Goal: Task Accomplishment & Management: Use online tool/utility

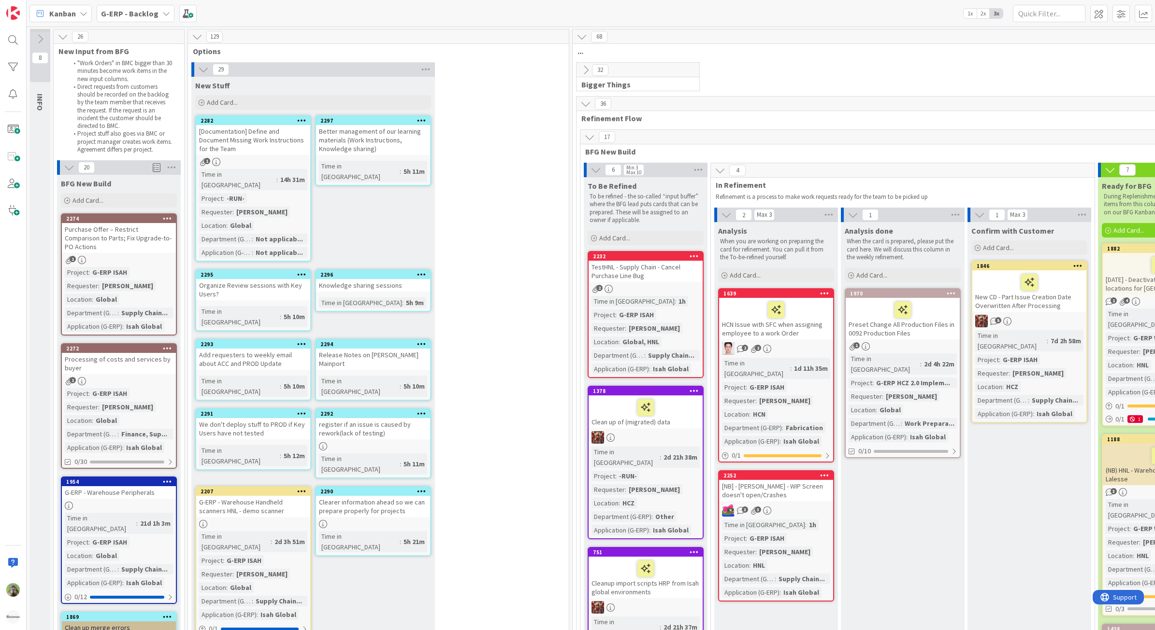
click at [164, 229] on div "Purchase Offer – Restrict Comparison to Parts; Fix Upgrade-to-PO Actions" at bounding box center [119, 238] width 114 height 30
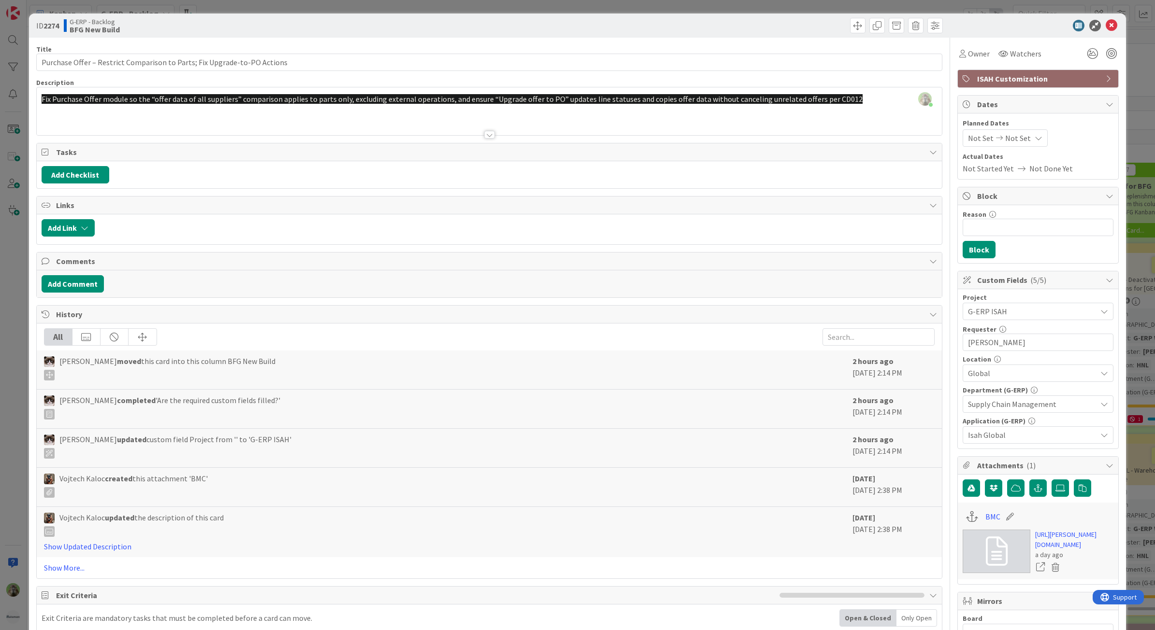
click at [2, 349] on div "ID 2274 G-ERP - Backlog BFG New Build Title 72 / 128 Purchase Offer – Restrict …" at bounding box center [577, 315] width 1155 height 630
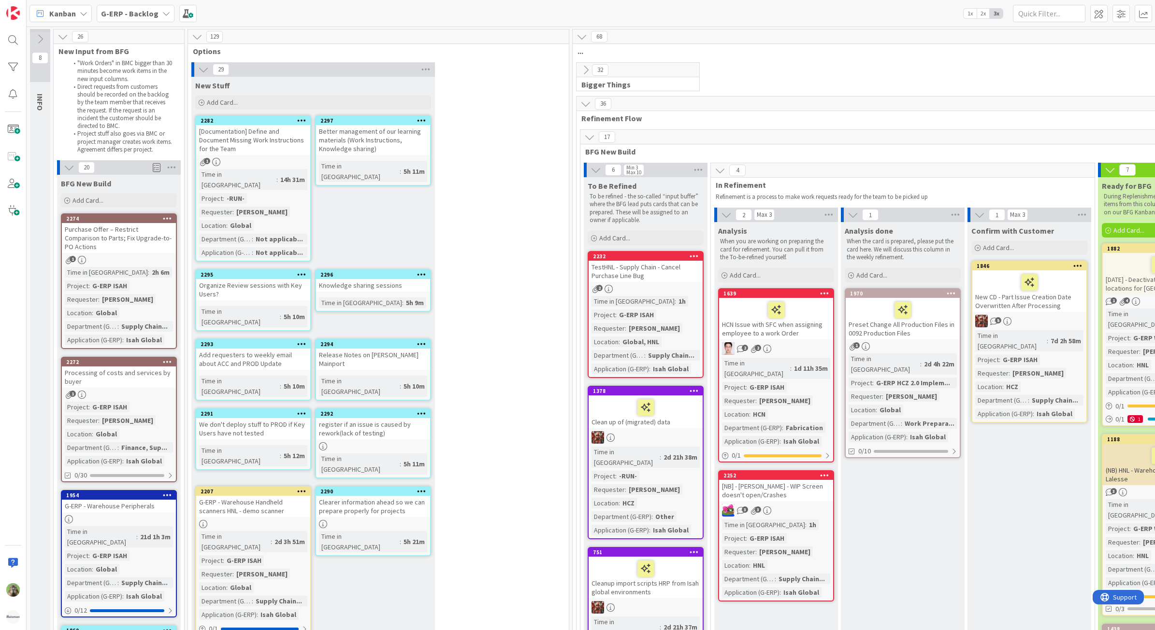
click at [130, 375] on div "Processing of costs and services by buyer" at bounding box center [119, 377] width 114 height 21
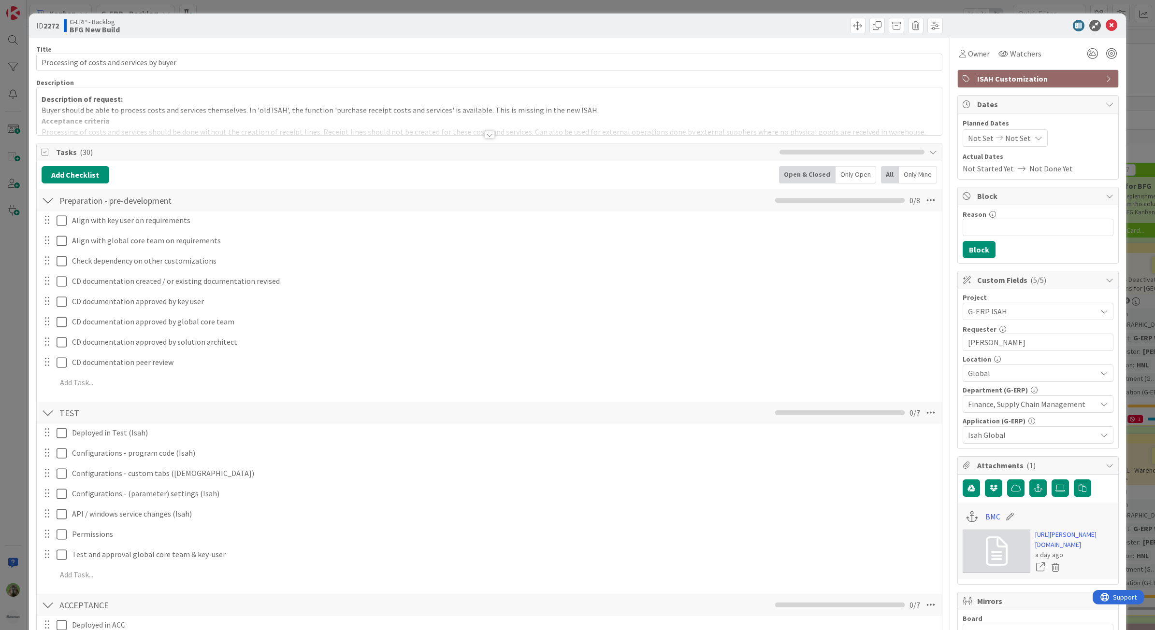
click at [491, 129] on div at bounding box center [489, 123] width 905 height 25
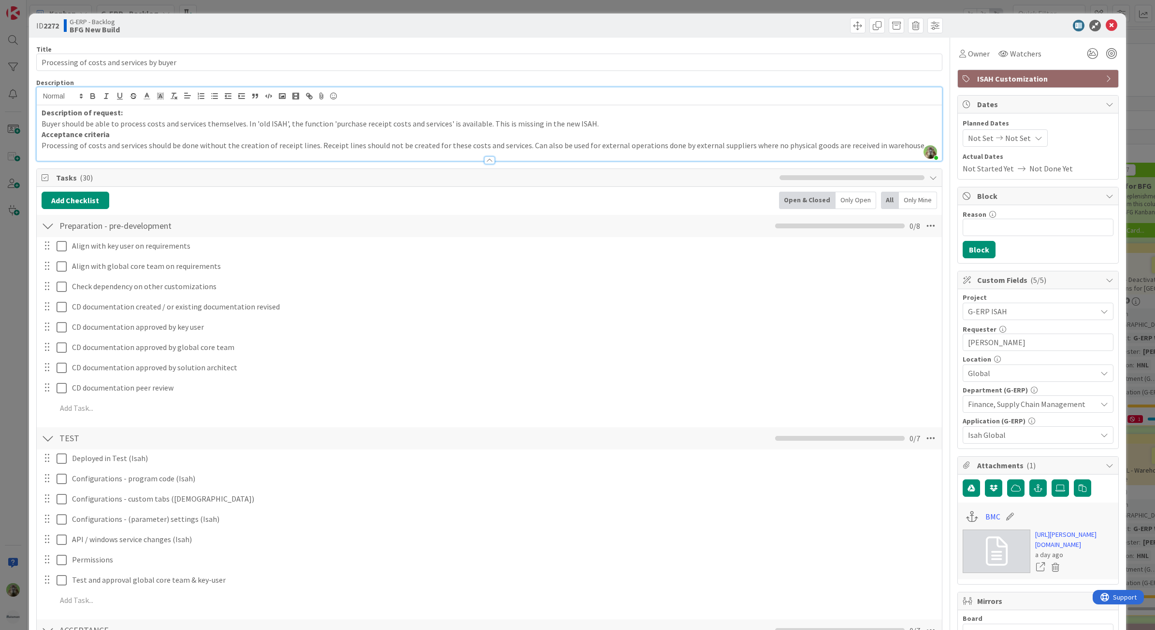
click at [2, 218] on div "ID 2272 G-ERP - Backlog BFG New Build Title 41 / 128 Processing of costs and se…" at bounding box center [577, 315] width 1155 height 630
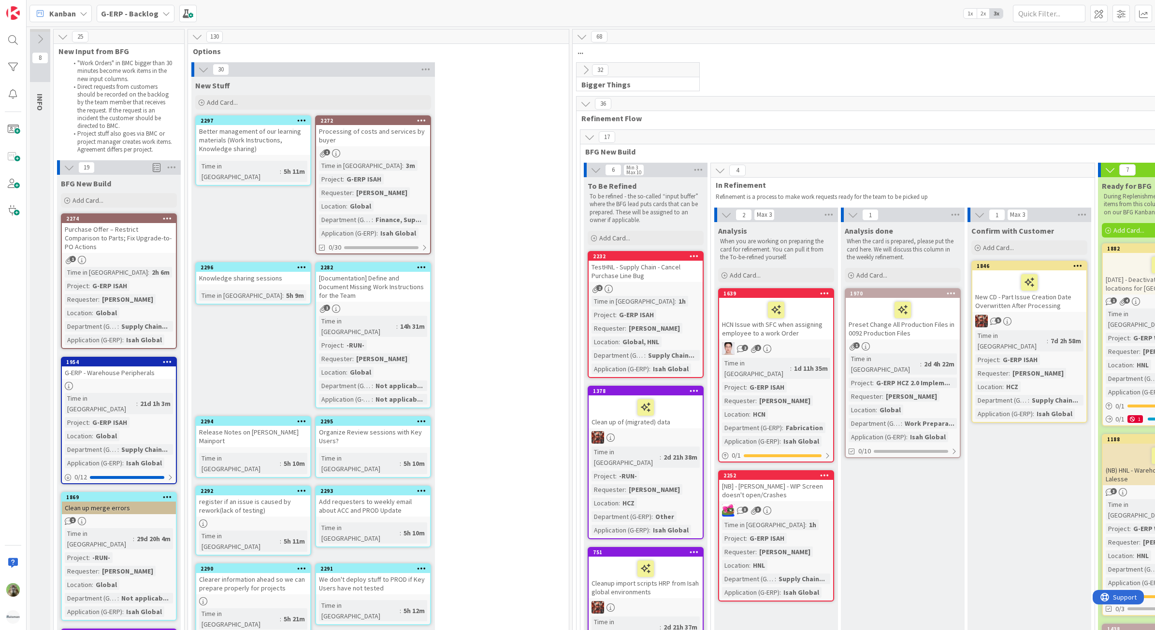
click at [421, 151] on div "1" at bounding box center [373, 153] width 114 height 8
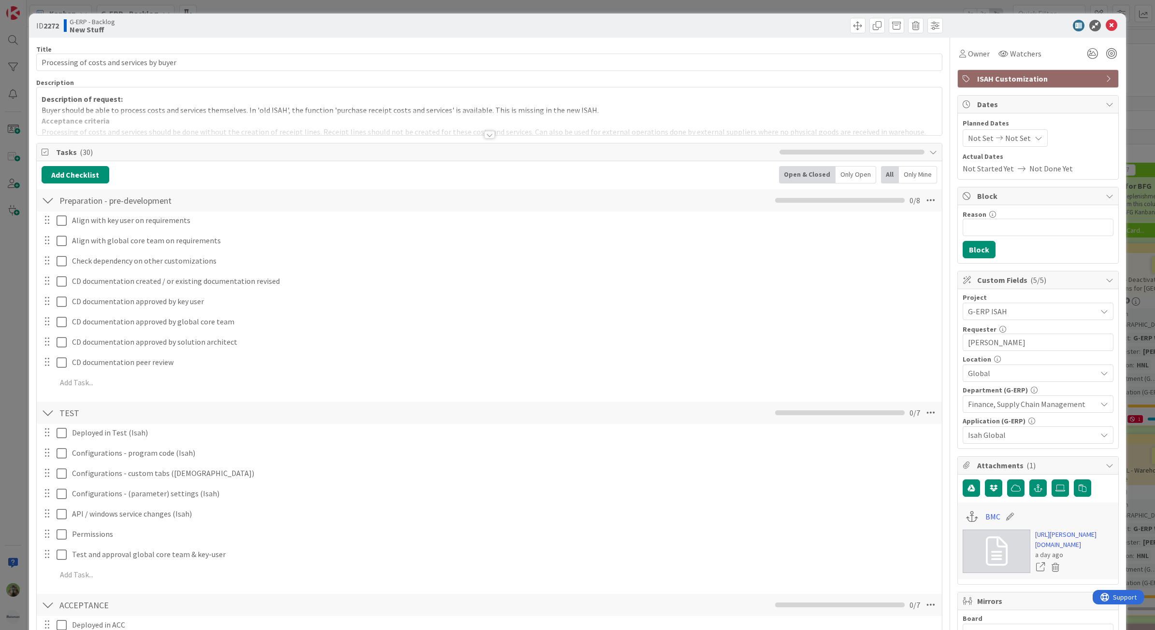
click at [24, 335] on div "ID 2272 G-ERP - Backlog New Stuff Title 41 / 128 Processing of costs and servic…" at bounding box center [577, 315] width 1155 height 630
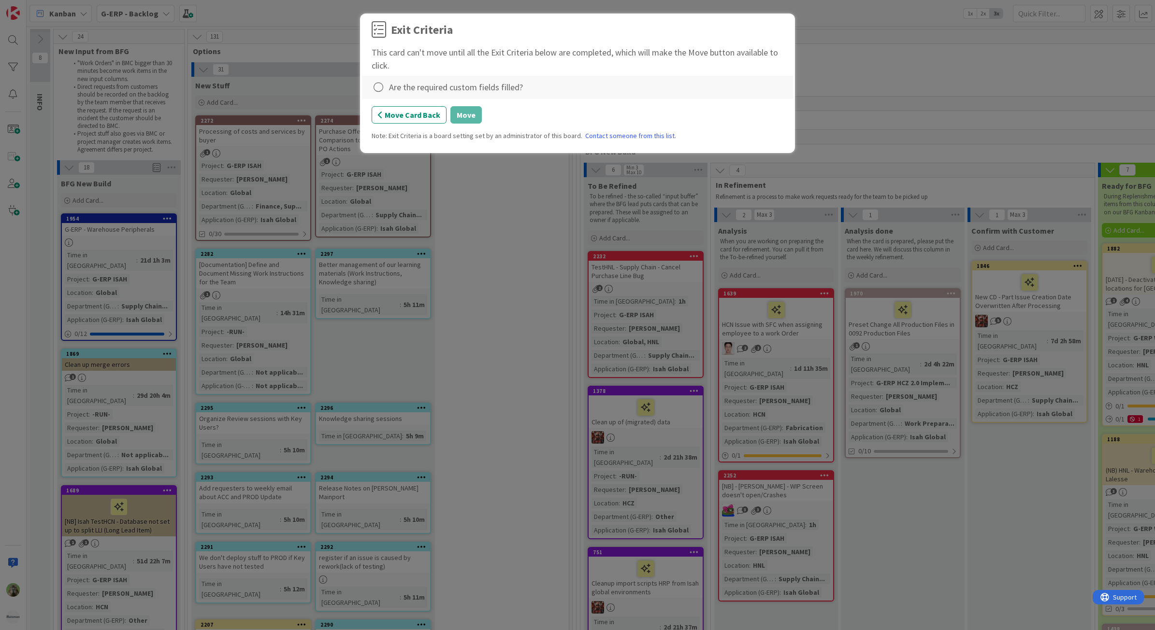
click at [387, 83] on div "Are the required custom fields filled?" at bounding box center [578, 88] width 412 height 14
click at [385, 83] on icon at bounding box center [379, 88] width 14 height 14
click at [432, 115] on link "Not Applicable" at bounding box center [432, 122] width 121 height 14
click at [382, 86] on icon at bounding box center [379, 88] width 14 height 14
click at [400, 102] on link "Complete" at bounding box center [432, 107] width 121 height 14
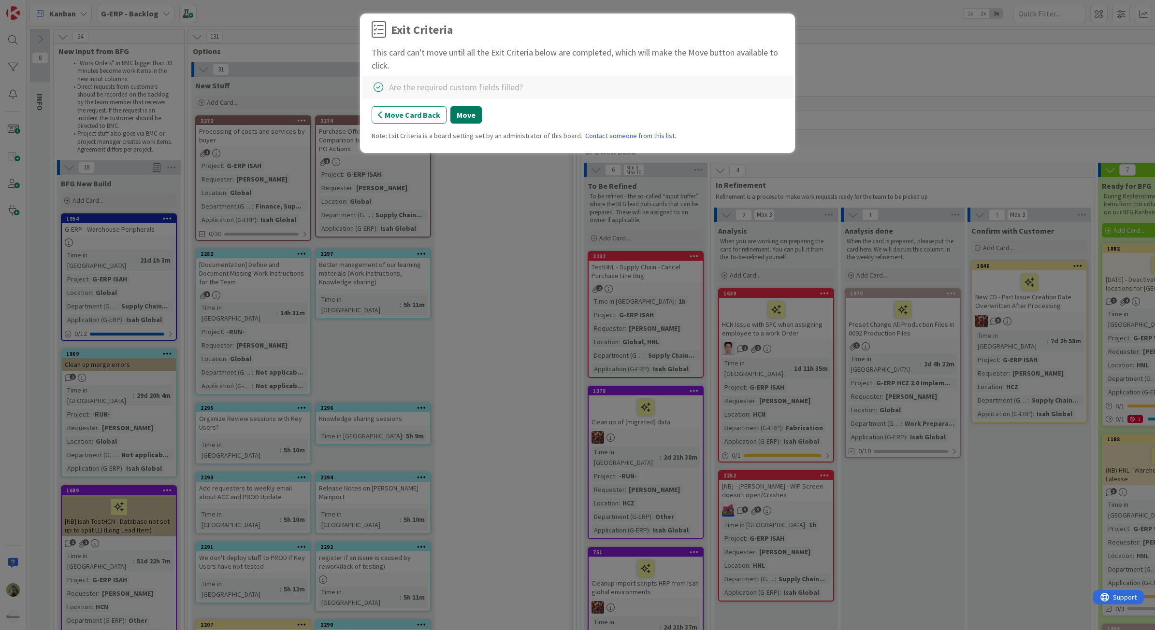
click at [472, 118] on button "Move" at bounding box center [465, 114] width 31 height 17
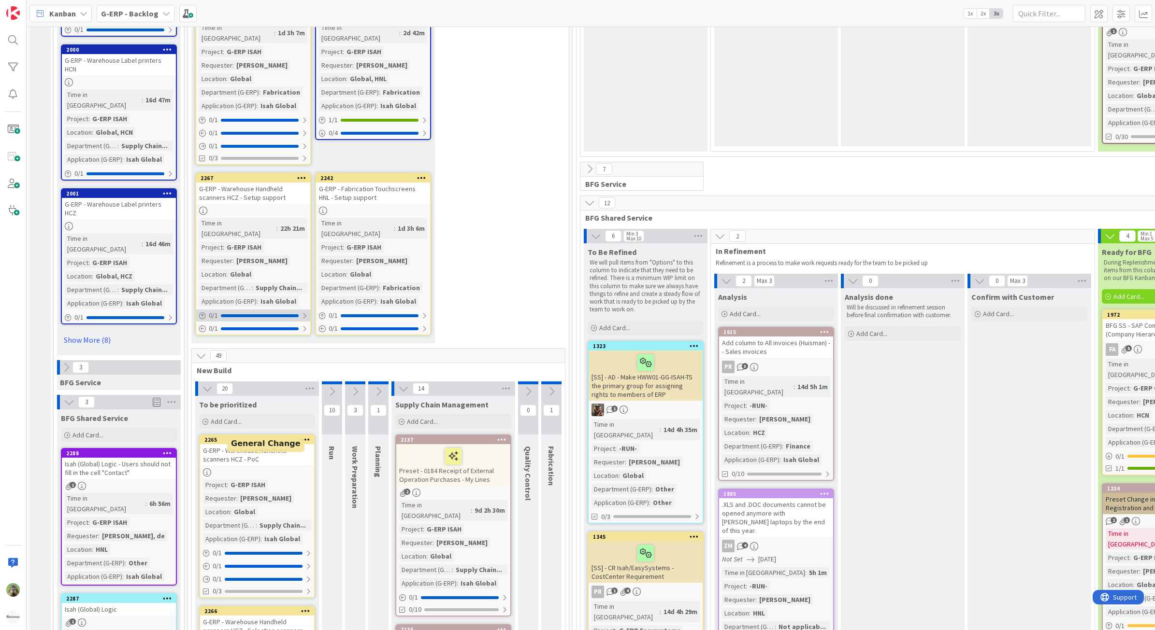
scroll to position [1354, 0]
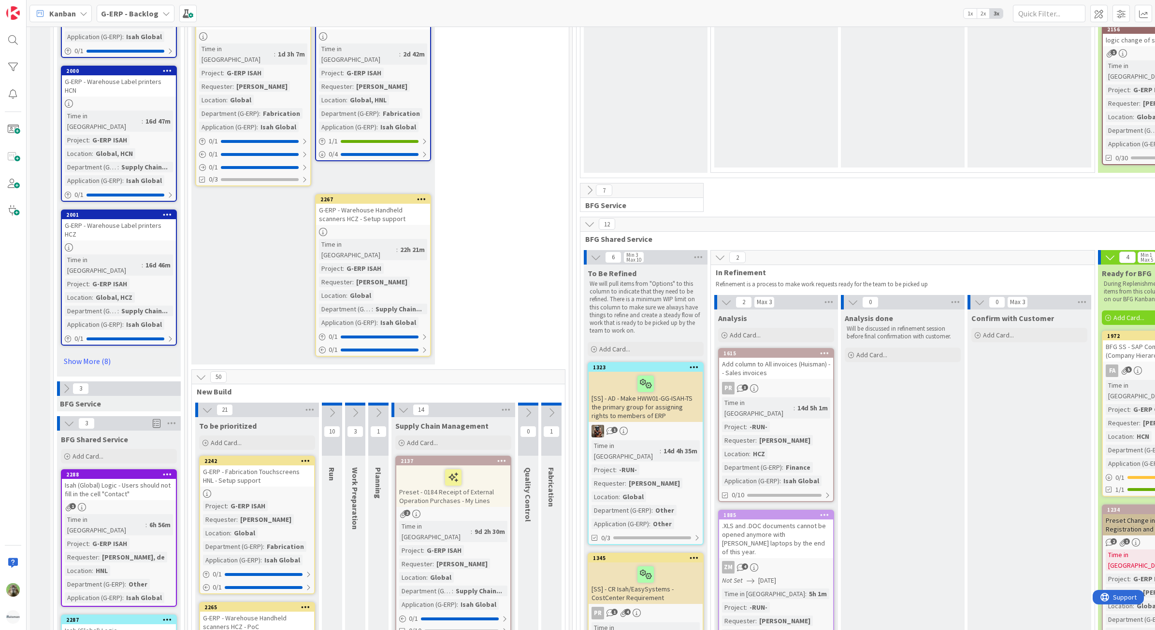
drag, startPoint x: 341, startPoint y: 89, endPoint x: 326, endPoint y: 115, distance: 29.2
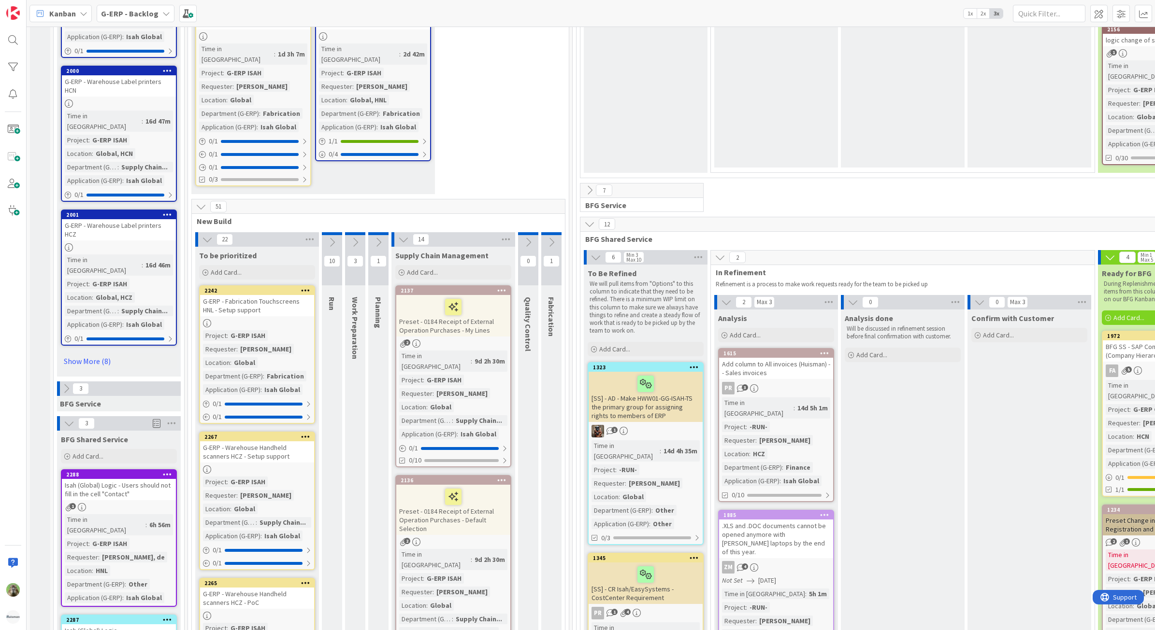
click at [73, 418] on icon at bounding box center [69, 423] width 11 height 11
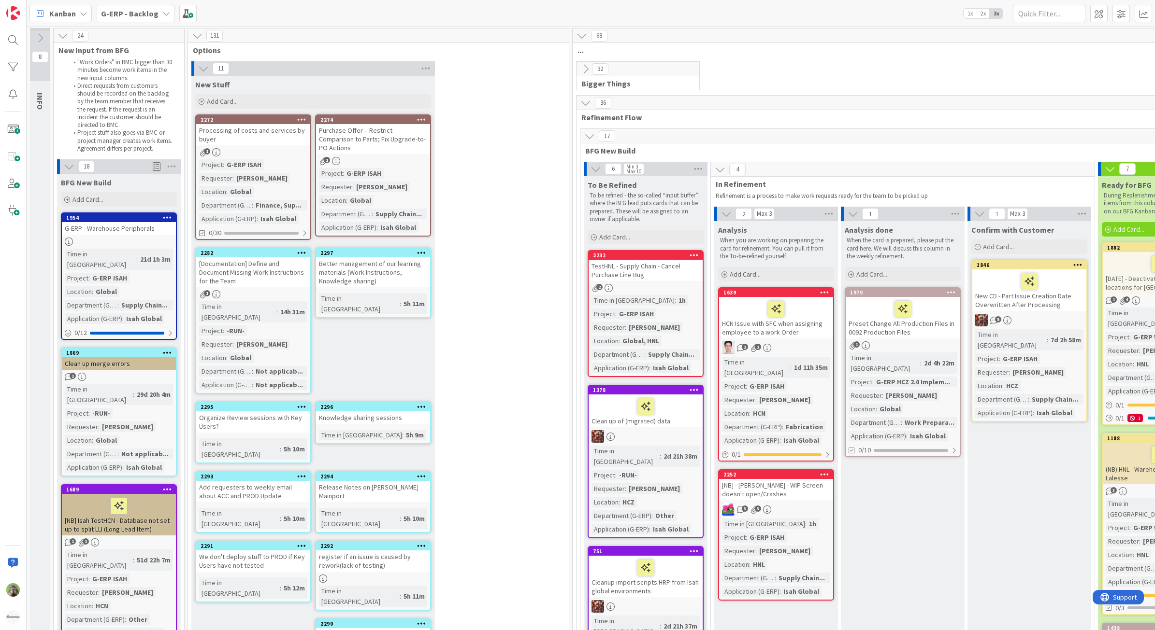
scroll to position [0, 0]
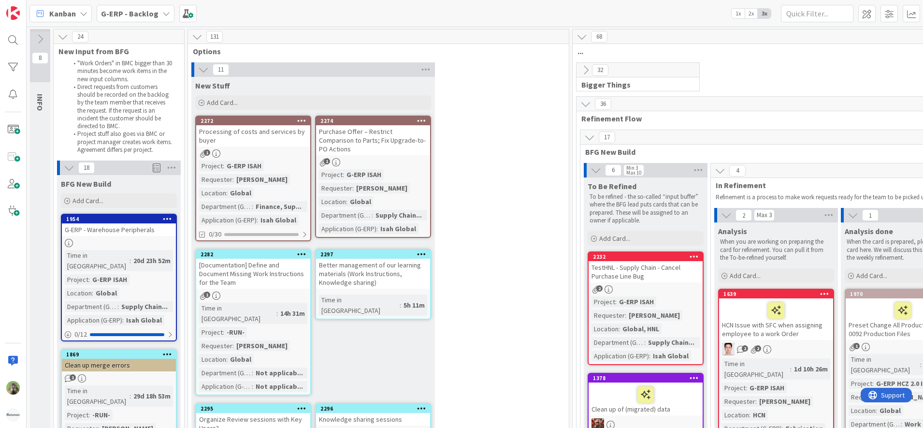
scroll to position [0, 142]
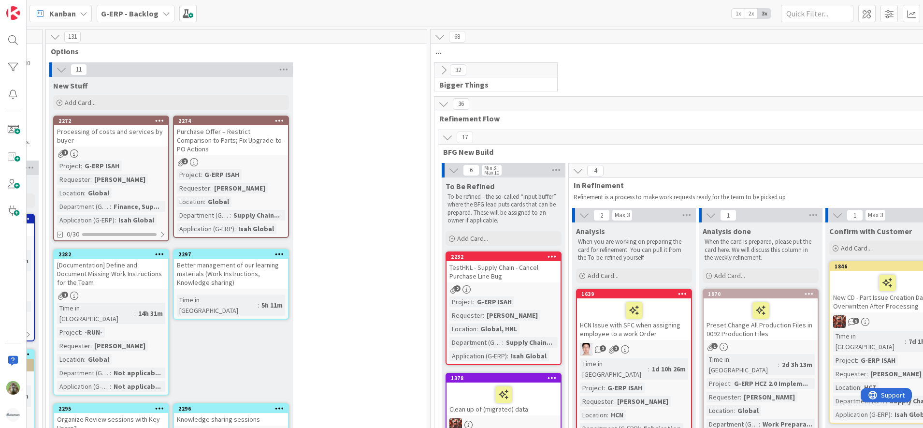
click at [740, 68] on div "32 Bigger Things" at bounding box center [760, 79] width 656 height 34
